Goal: Check status: Check status

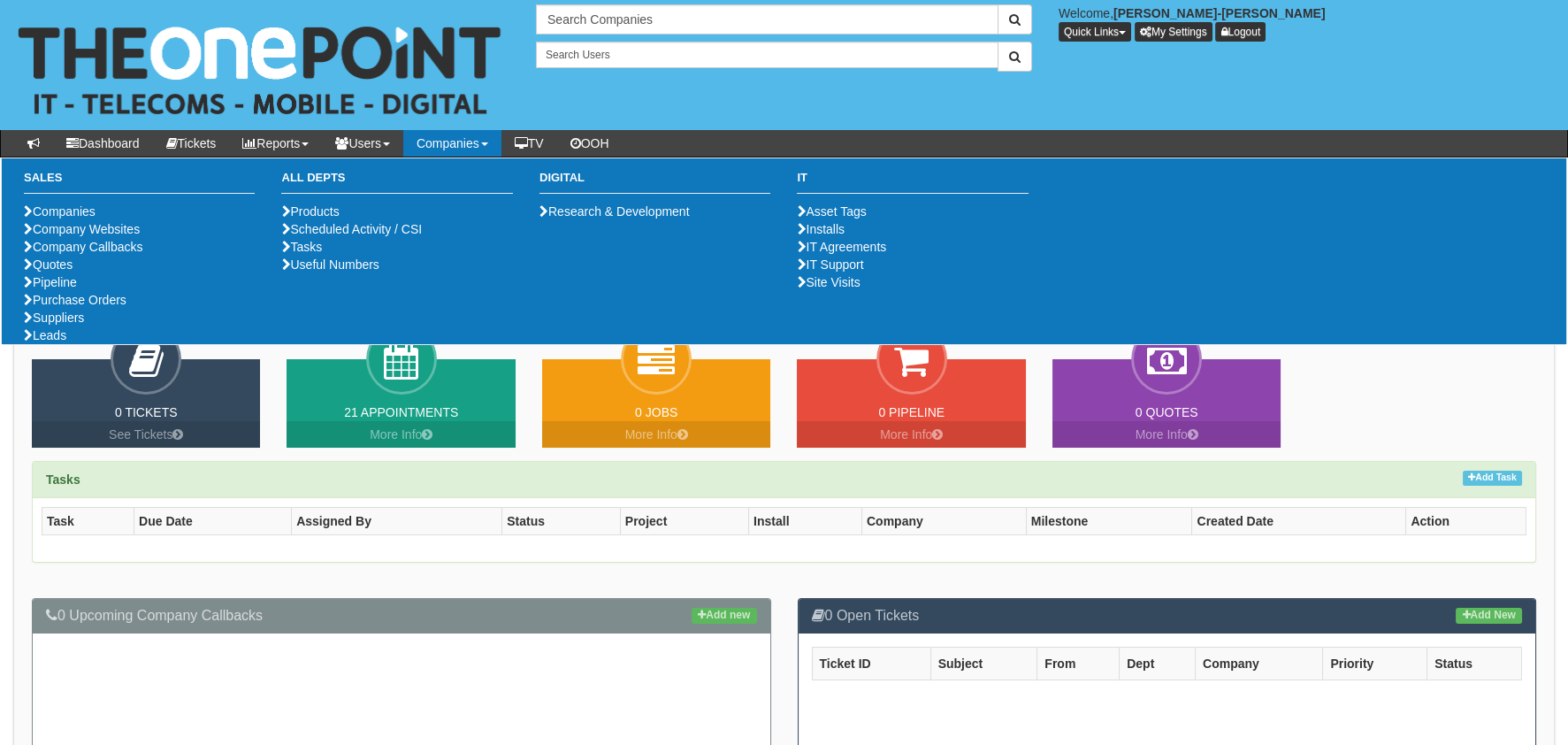
click at [74, 344] on ul "Companies Company Websites Company Callbacks Quotes Pipeline Purchase Orders Su…" at bounding box center [139, 273] width 230 height 142
click at [74, 307] on link "Purchase Orders" at bounding box center [75, 300] width 102 height 14
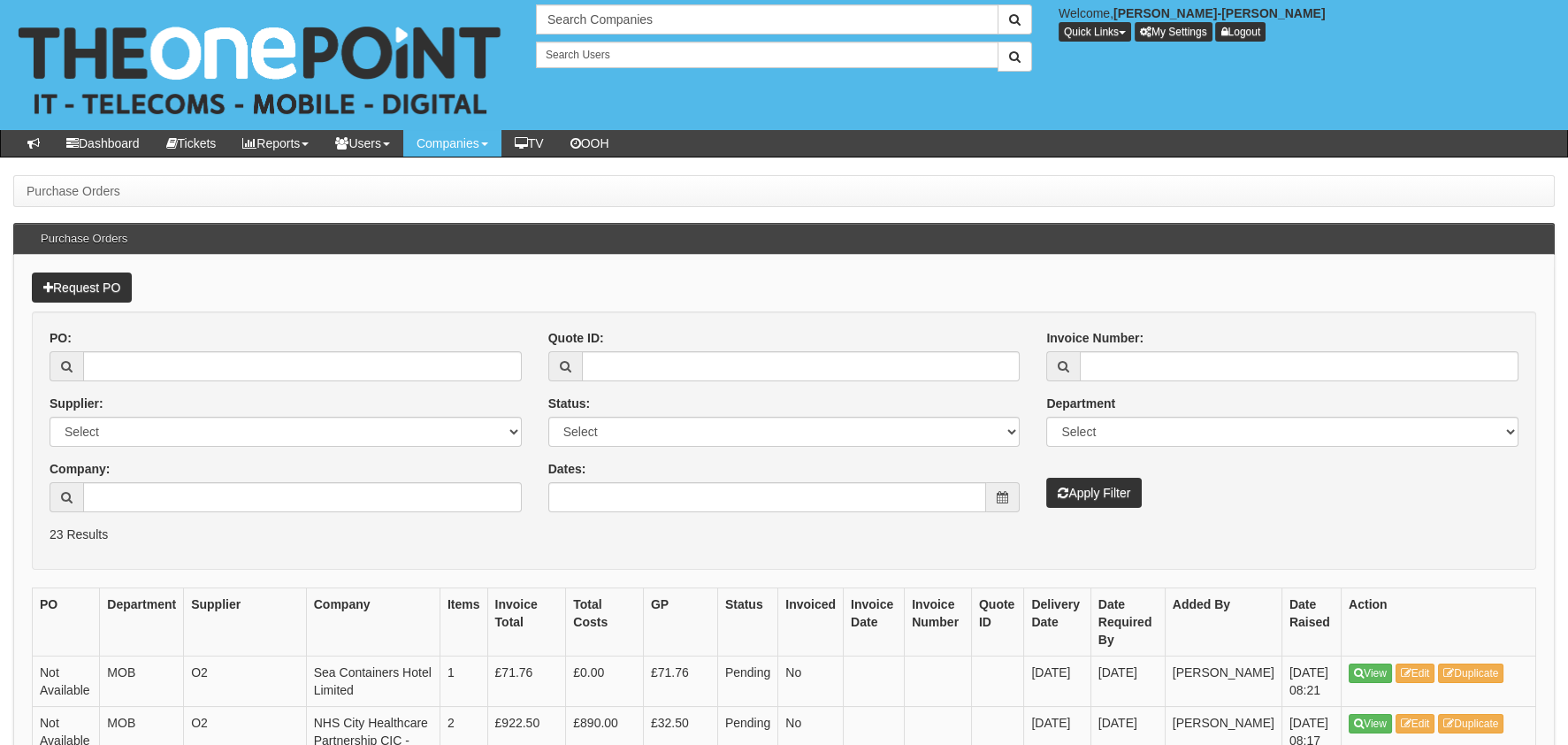
click at [166, 344] on div "PO:" at bounding box center [286, 355] width 473 height 53
drag, startPoint x: 174, startPoint y: 368, endPoint x: 184, endPoint y: 369, distance: 10.0
click at [174, 369] on input "PO:" at bounding box center [302, 367] width 439 height 30
paste input "19301"
type input "19301"
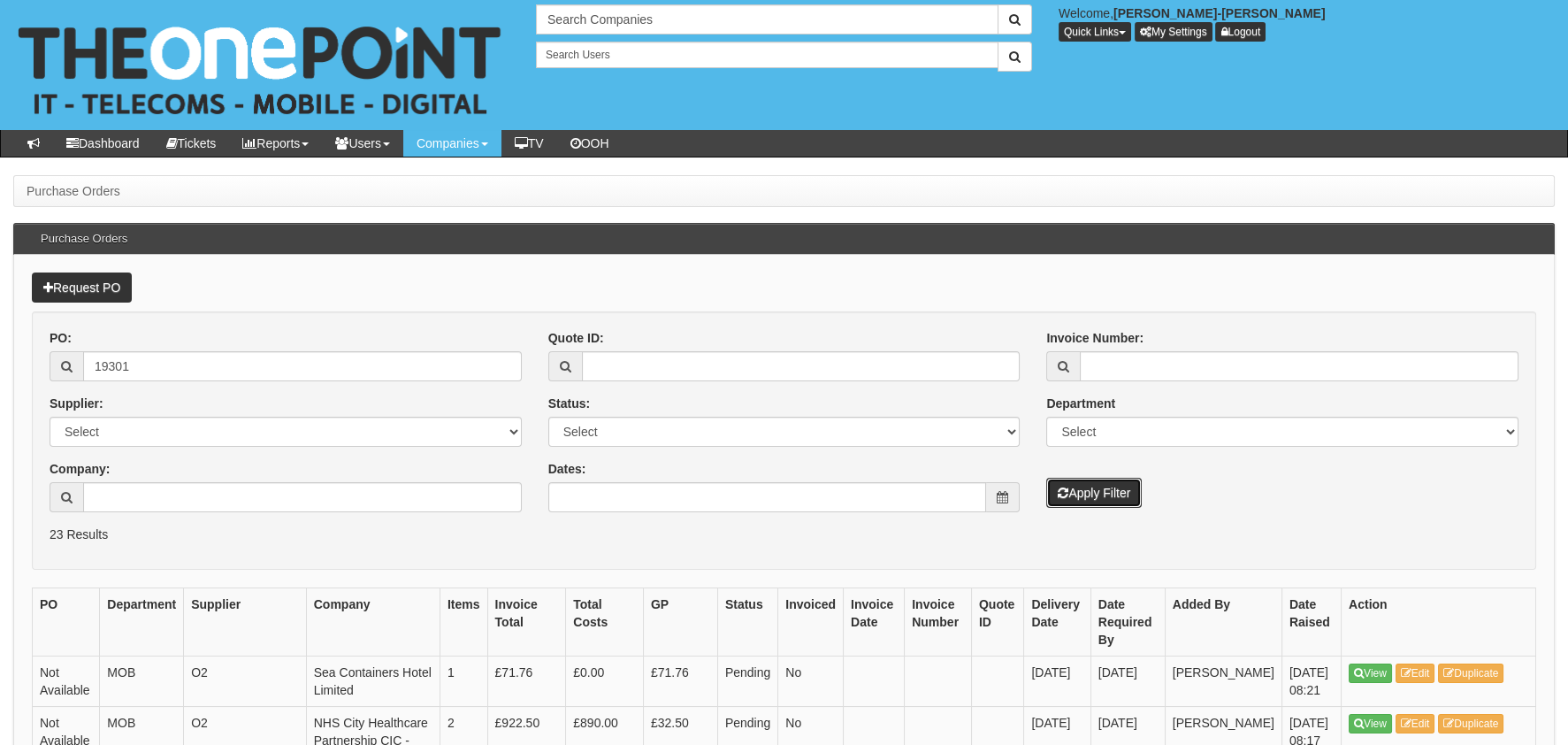
click at [1111, 488] on button "Apply Filter" at bounding box center [1094, 493] width 95 height 30
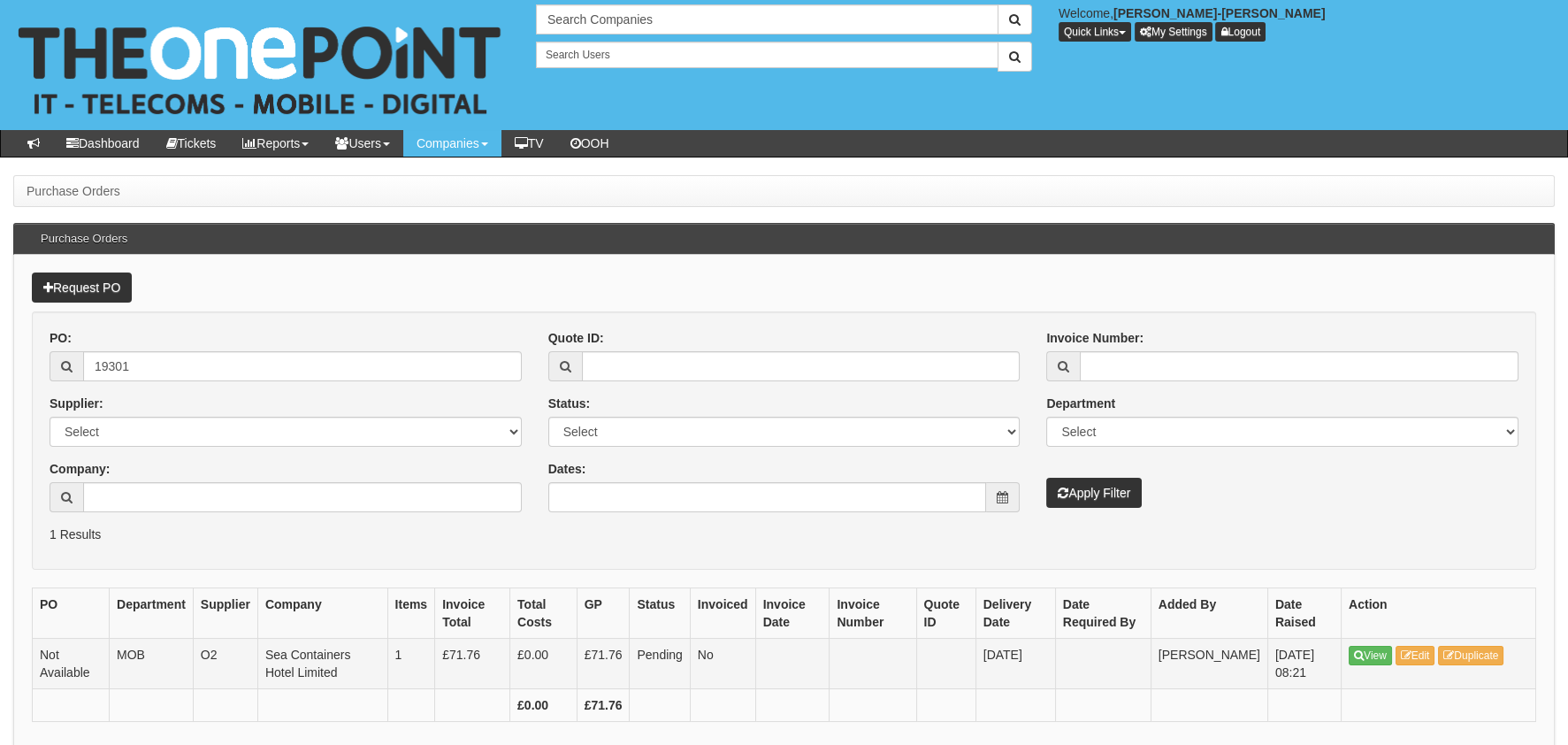
click at [1346, 644] on td "View Edit Duplicate" at bounding box center [1439, 663] width 195 height 51
click at [1356, 650] on icon at bounding box center [1359, 655] width 10 height 11
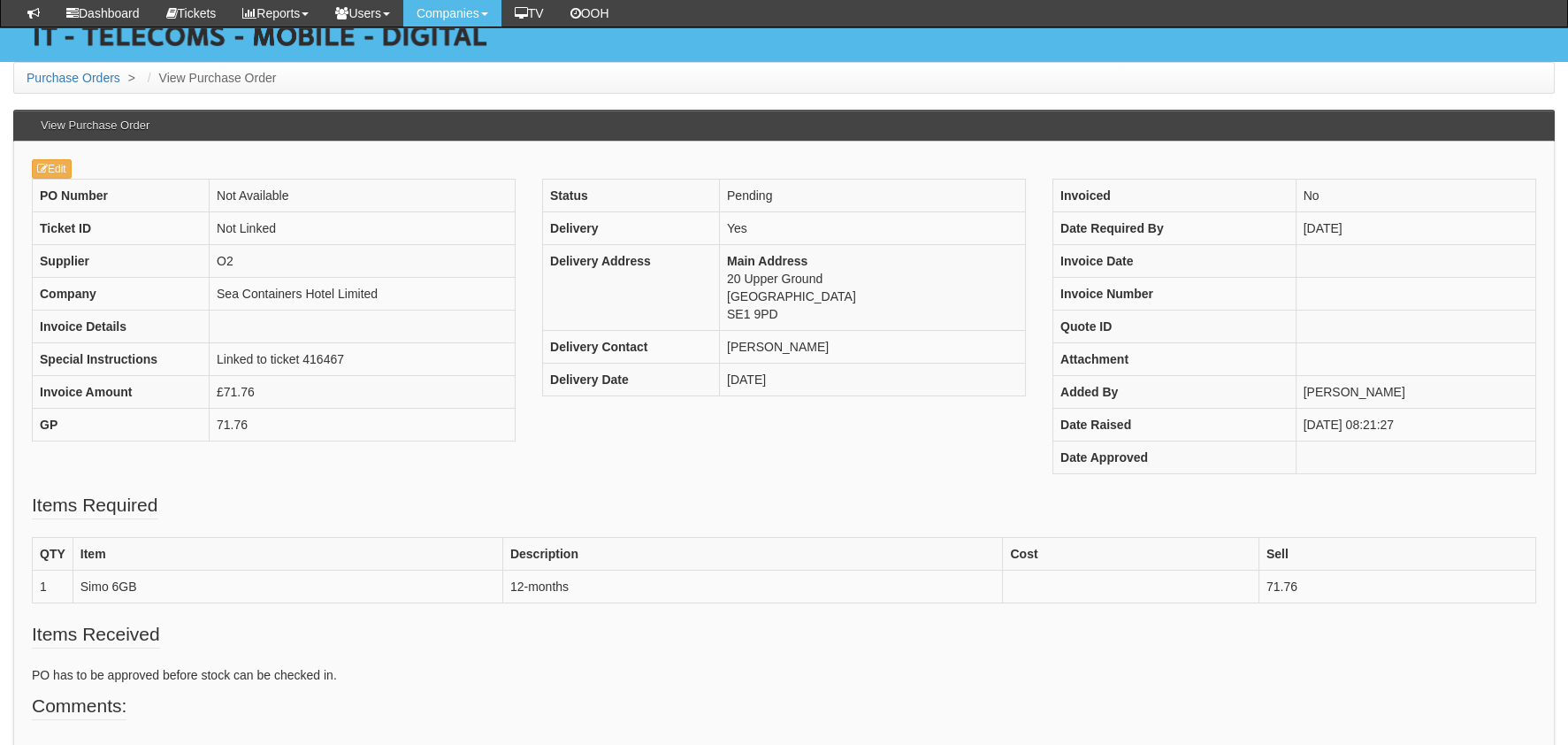
scroll to position [176, 0]
